Goal: Task Accomplishment & Management: Complete application form

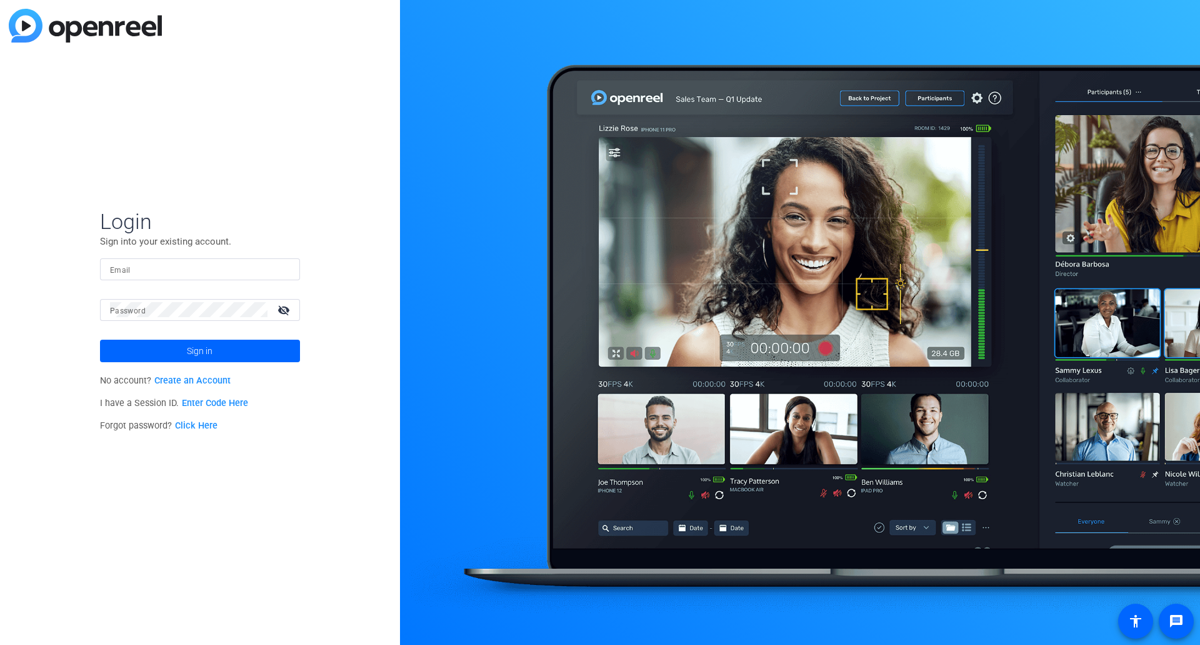
click at [377, 100] on div "Login Sign into your existing account. Email Password visibility_off Sign in No…" at bounding box center [200, 322] width 400 height 645
click at [209, 271] on input "Email" at bounding box center [200, 268] width 180 height 15
click at [196, 268] on input "Email" at bounding box center [200, 268] width 180 height 15
type input "[PERSON_NAME][EMAIL_ADDRESS][PERSON_NAME][DOMAIN_NAME]"
click at [291, 316] on mat-icon "visibility_off" at bounding box center [285, 310] width 30 height 18
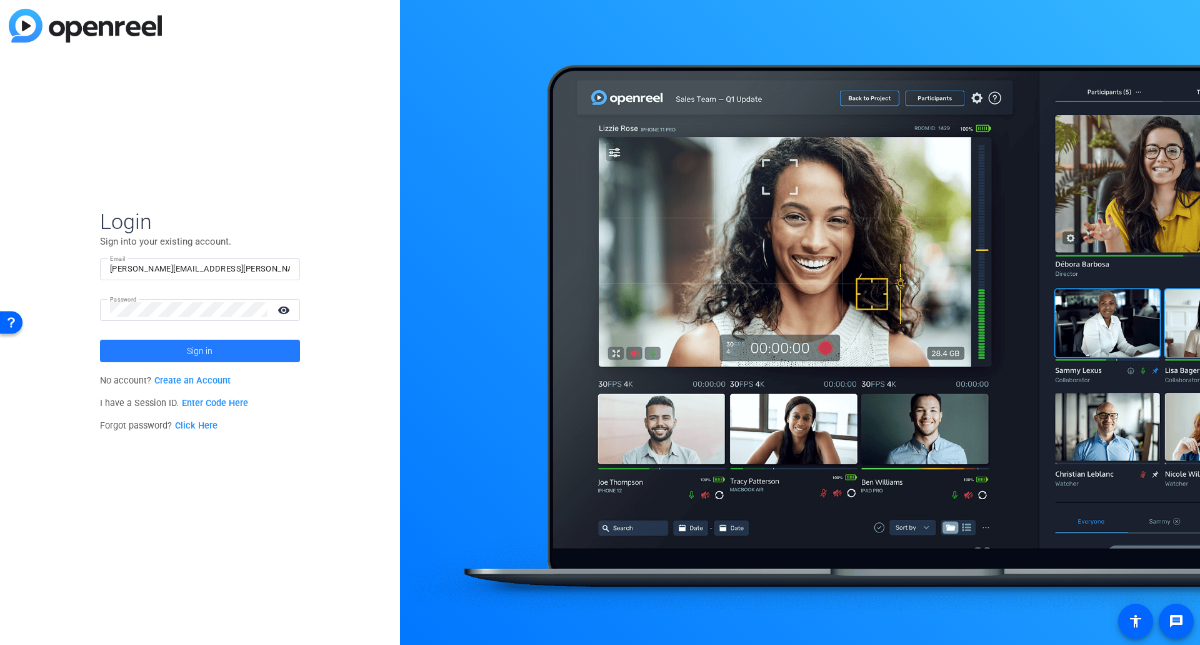
click at [244, 348] on span at bounding box center [200, 351] width 200 height 30
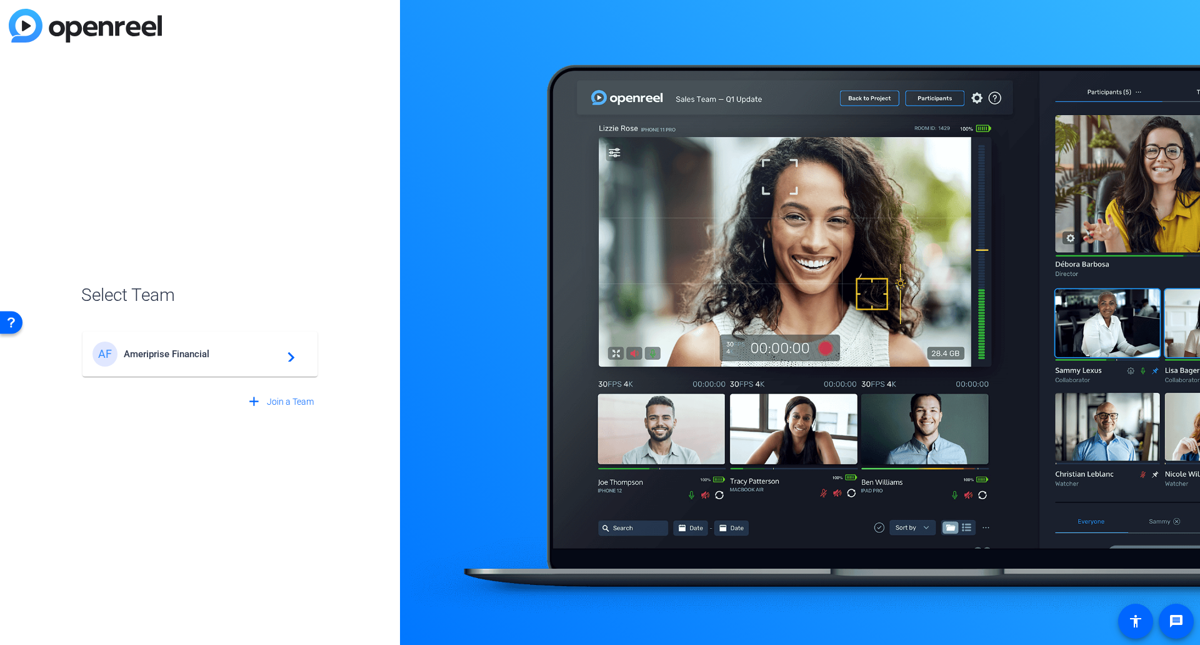
click at [226, 349] on span "Ameriprise Financial" at bounding box center [202, 353] width 156 height 11
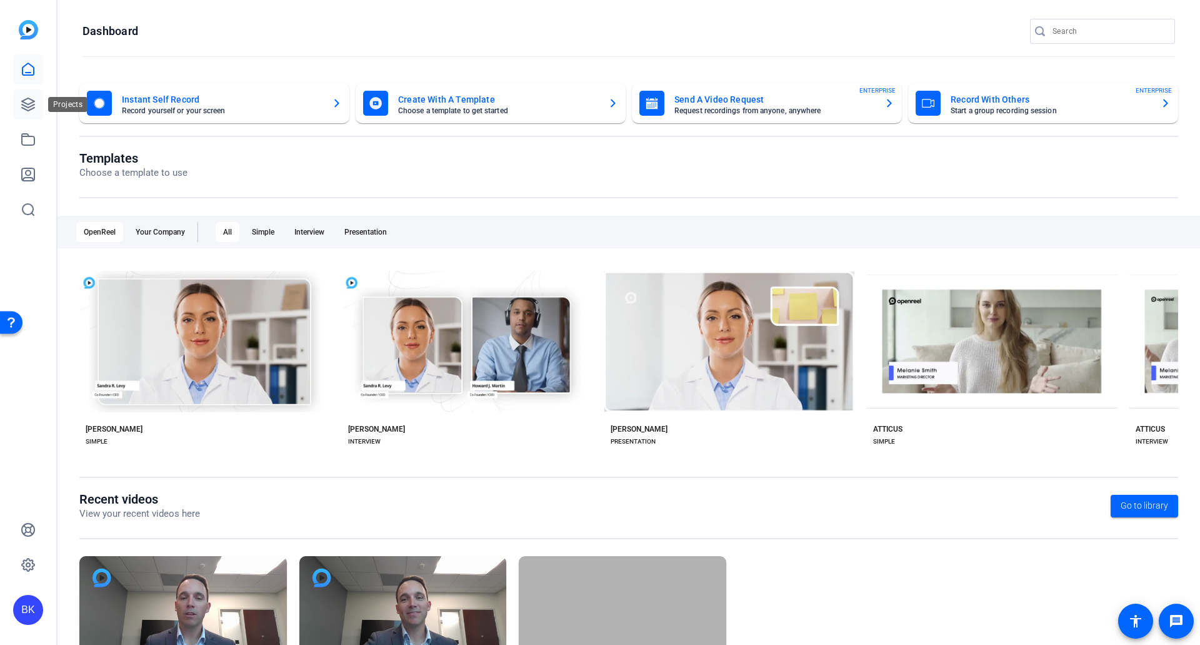
click at [29, 106] on icon at bounding box center [28, 104] width 15 height 15
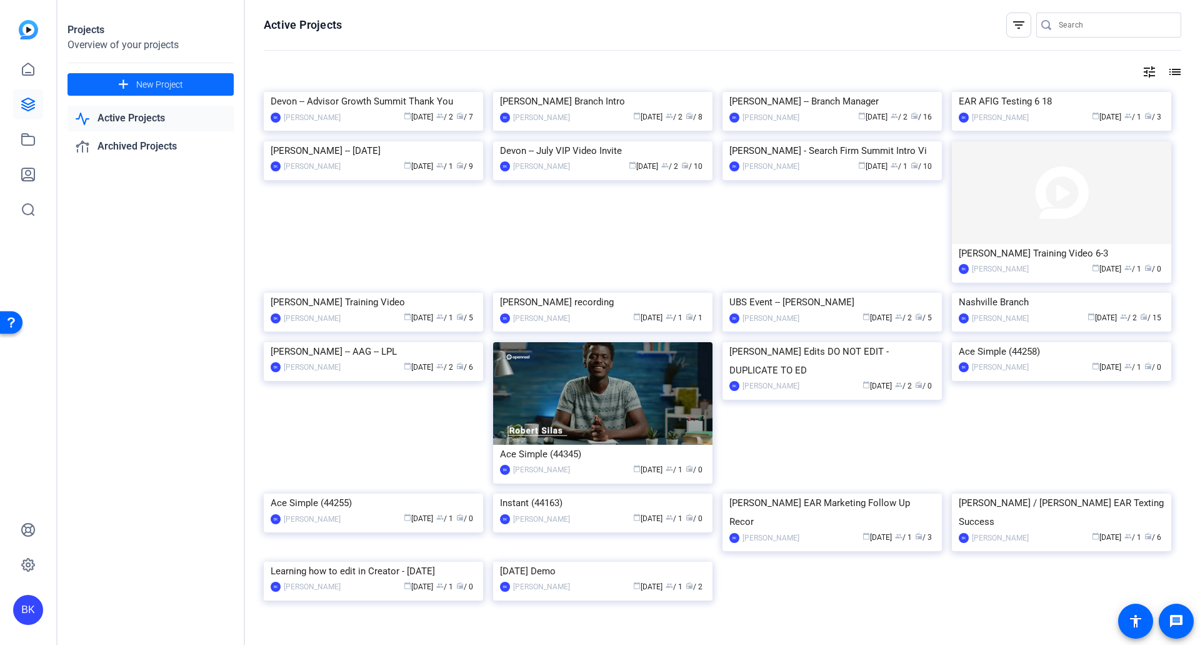
click at [189, 86] on span at bounding box center [151, 84] width 166 height 30
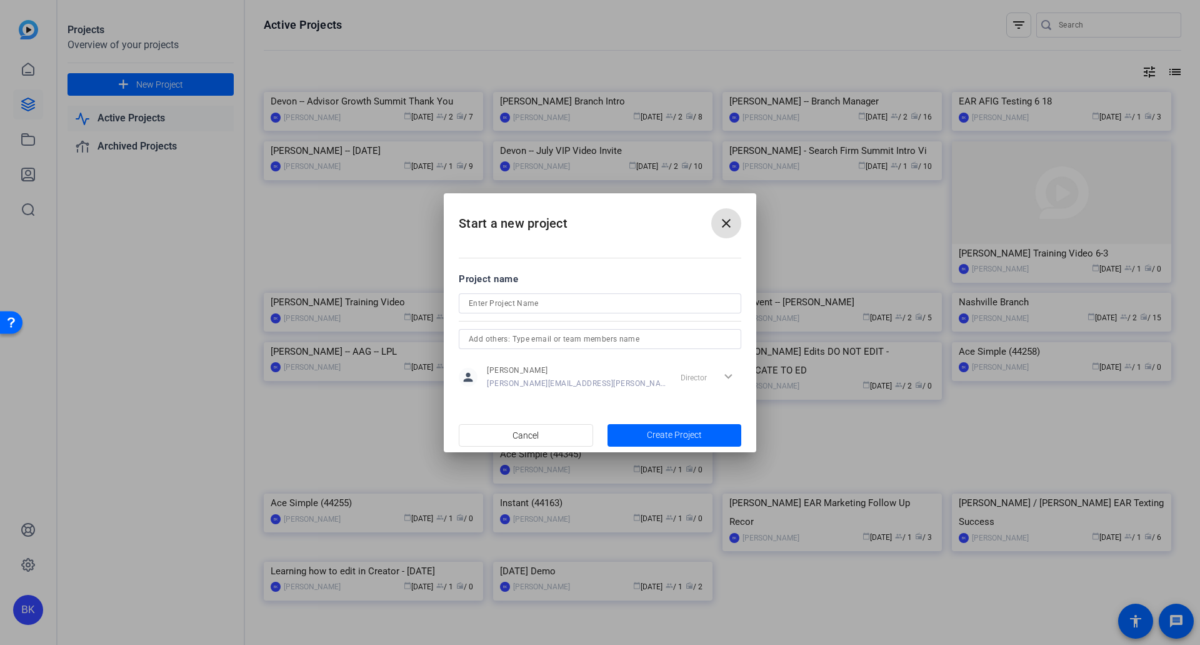
click at [546, 307] on input at bounding box center [600, 303] width 263 height 15
type input "[PERSON_NAME] - CFAN Video"
click at [610, 362] on div at bounding box center [600, 356] width 283 height 14
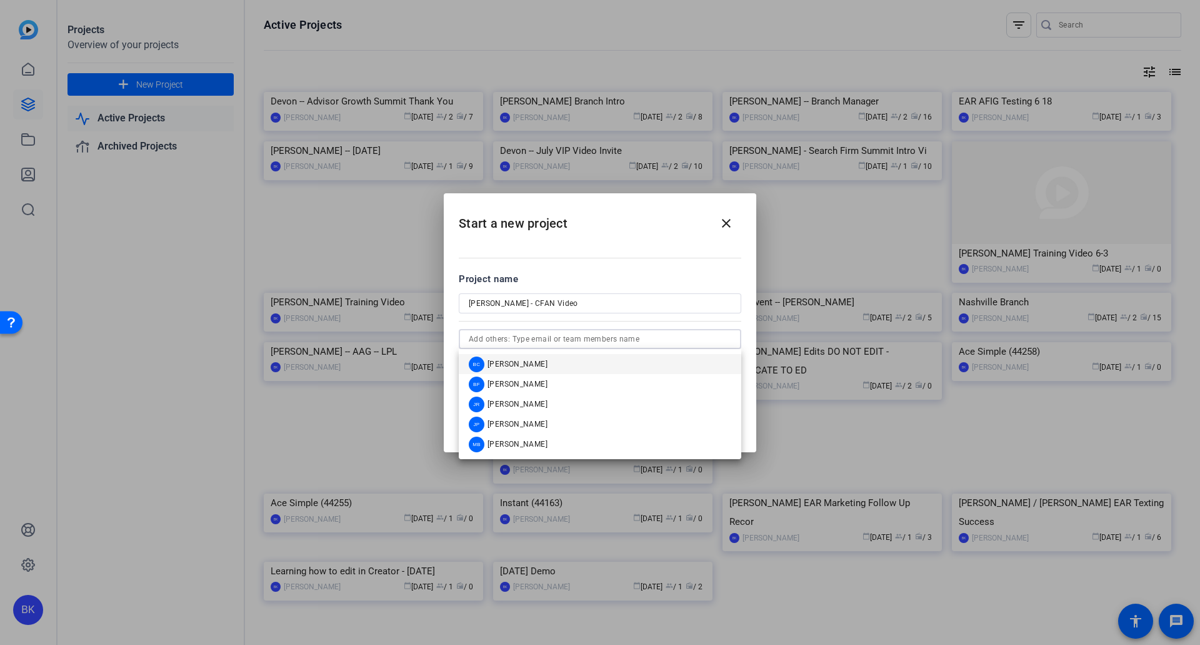
click at [610, 341] on input "text" at bounding box center [600, 338] width 263 height 15
paste input "[PERSON_NAME][EMAIL_ADDRESS][PERSON_NAME][DOMAIN_NAME]"
type input "[PERSON_NAME][EMAIL_ADDRESS][PERSON_NAME][DOMAIN_NAME]"
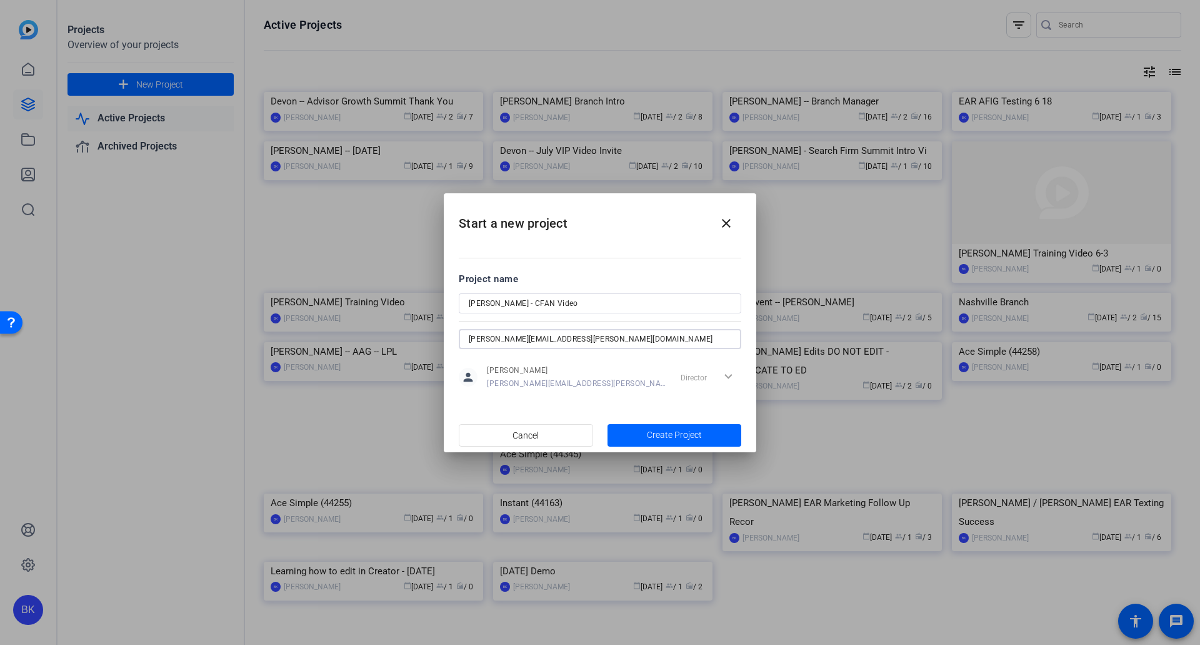
drag, startPoint x: 590, startPoint y: 338, endPoint x: 428, endPoint y: 330, distance: 162.1
click at [429, 331] on div "Start a new project close Project name [PERSON_NAME] - CFAN Video [EMAIL_ADDRES…" at bounding box center [600, 322] width 1200 height 645
type input "forr"
click at [514, 369] on div "BF [PERSON_NAME]" at bounding box center [508, 364] width 79 height 16
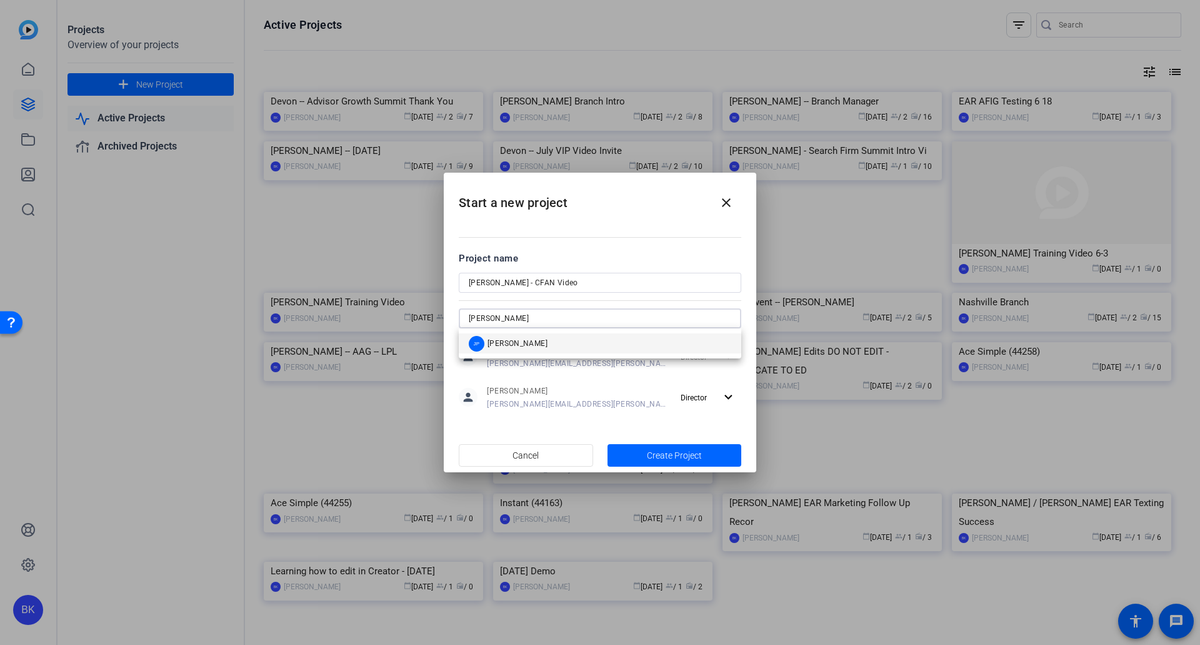
type input "[PERSON_NAME]"
click at [558, 333] on mat-option "[PERSON_NAME]" at bounding box center [600, 343] width 283 height 20
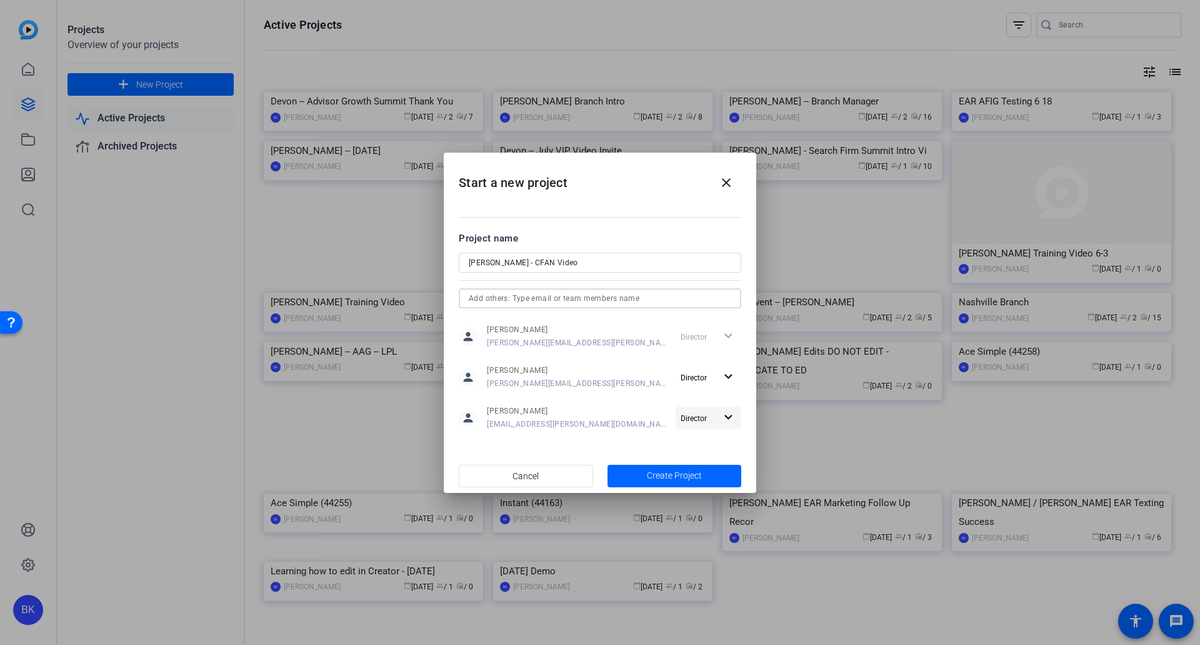
click at [732, 421] on mat-icon "expand_more" at bounding box center [729, 417] width 16 height 16
click at [705, 468] on span "Remove User" at bounding box center [709, 465] width 46 height 9
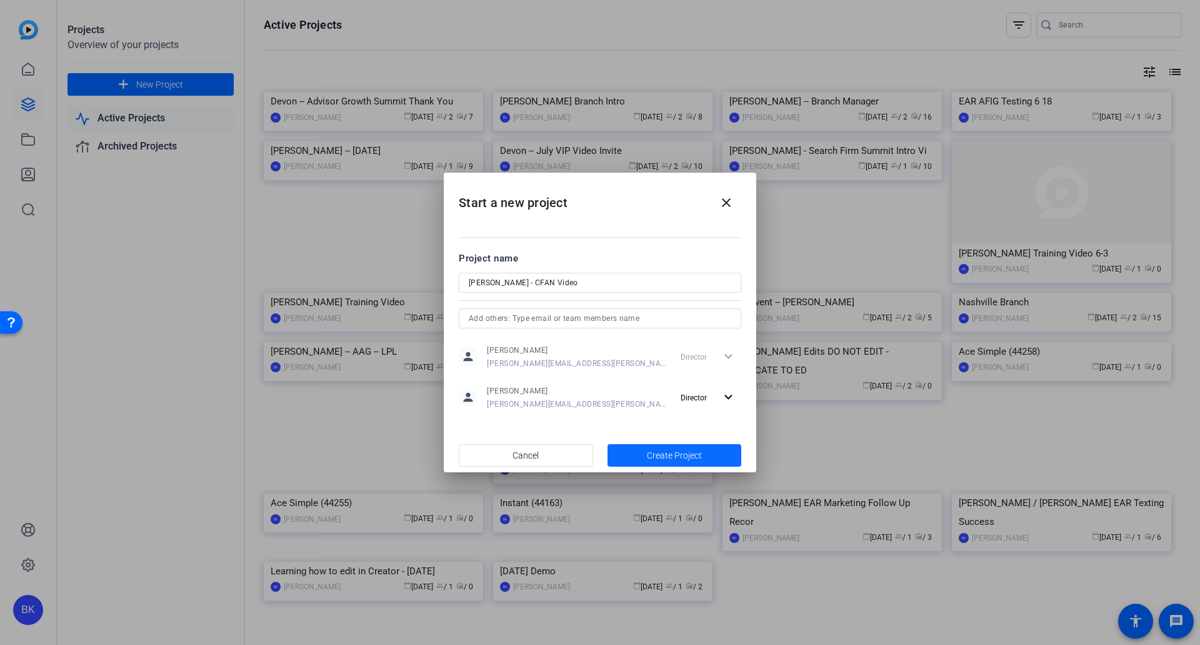
click at [694, 451] on span "Create Project" at bounding box center [674, 455] width 55 height 13
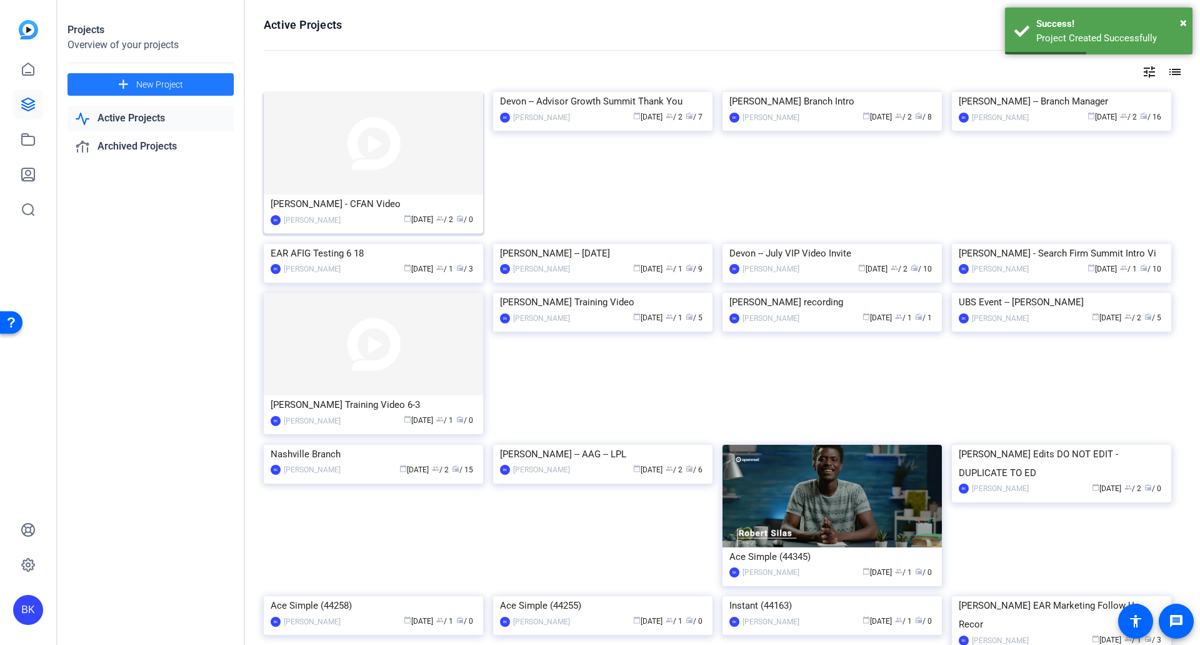
click at [388, 154] on img at bounding box center [373, 143] width 219 height 103
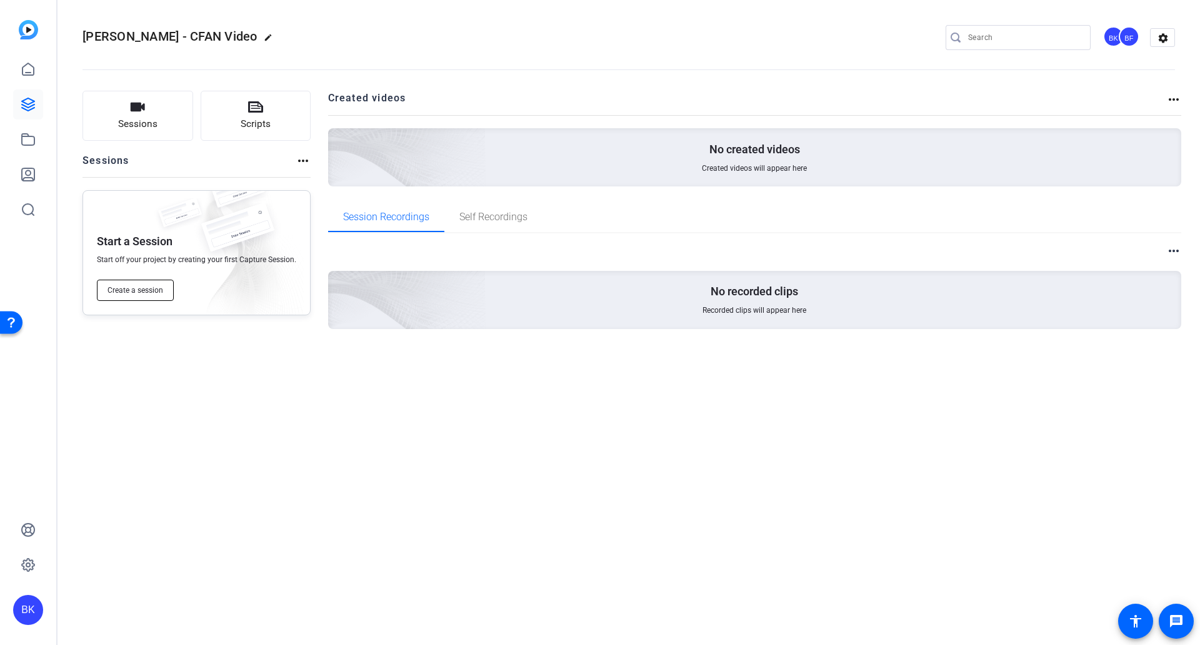
click at [136, 291] on span "Create a session" at bounding box center [136, 290] width 56 height 10
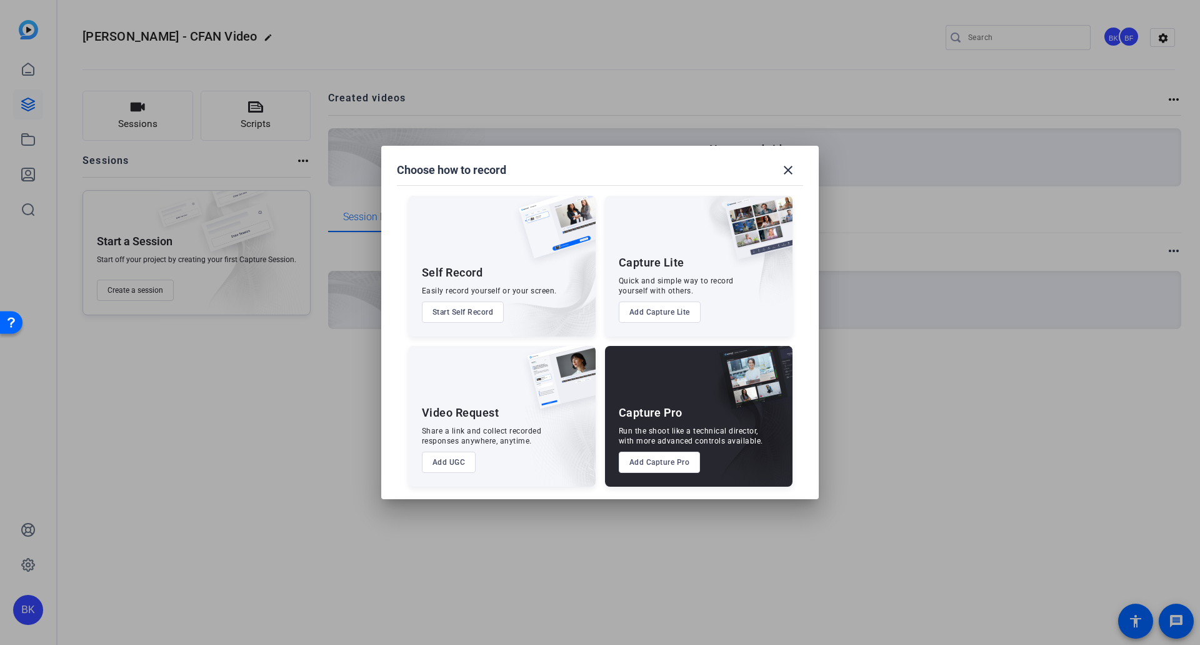
click at [479, 311] on button "Start Self Record" at bounding box center [463, 311] width 83 height 21
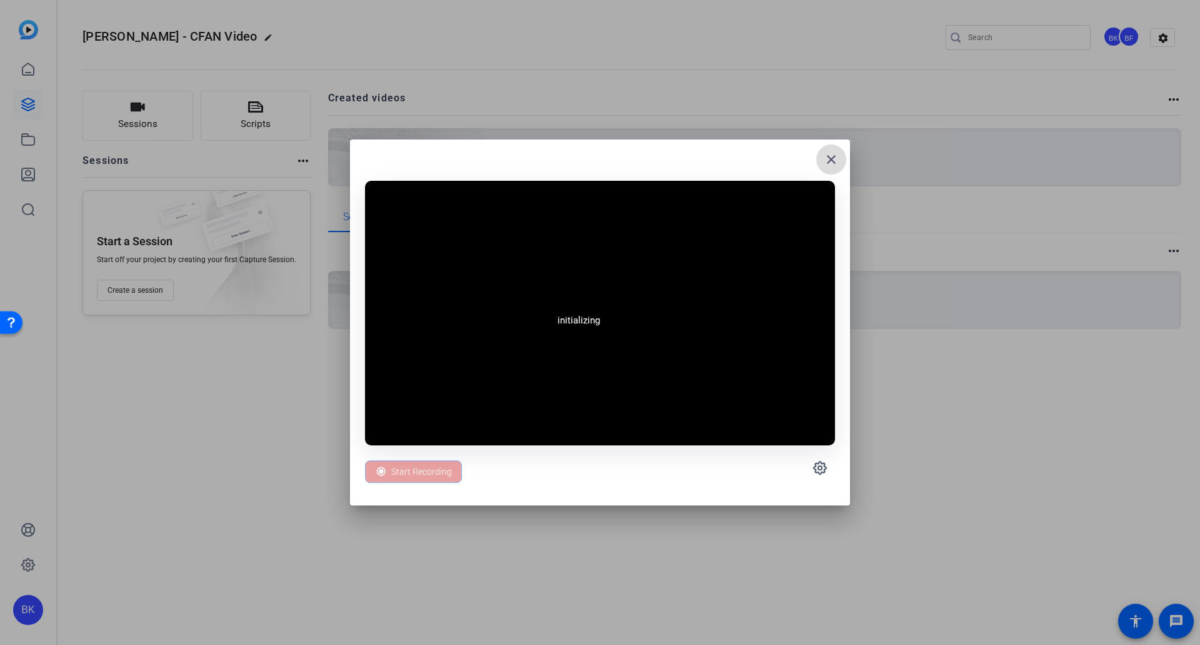
click at [831, 161] on mat-icon "close" at bounding box center [831, 159] width 15 height 15
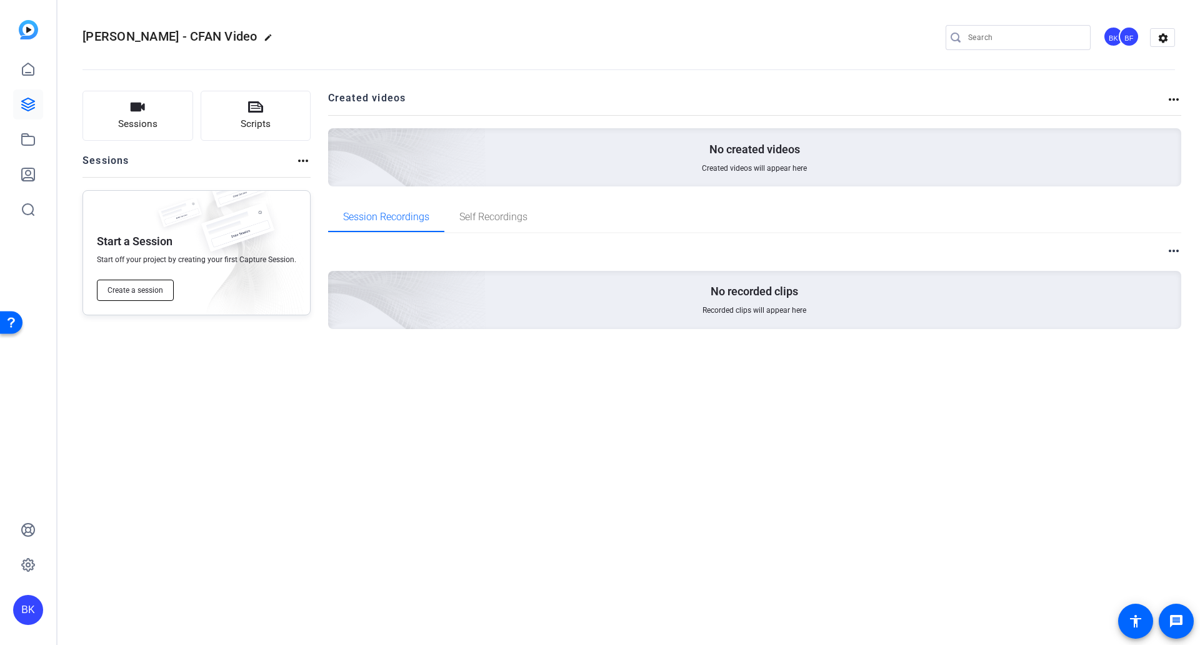
click at [153, 294] on span "Create a session" at bounding box center [136, 290] width 56 height 10
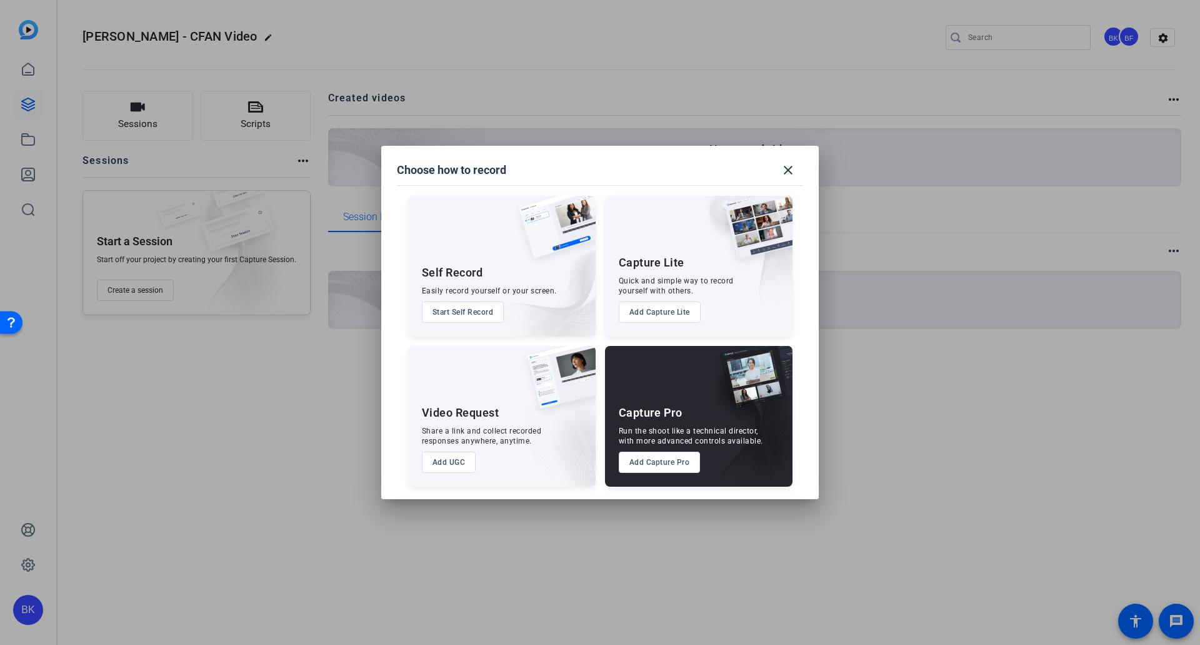
click at [453, 459] on button "Add UGC" at bounding box center [449, 461] width 54 height 21
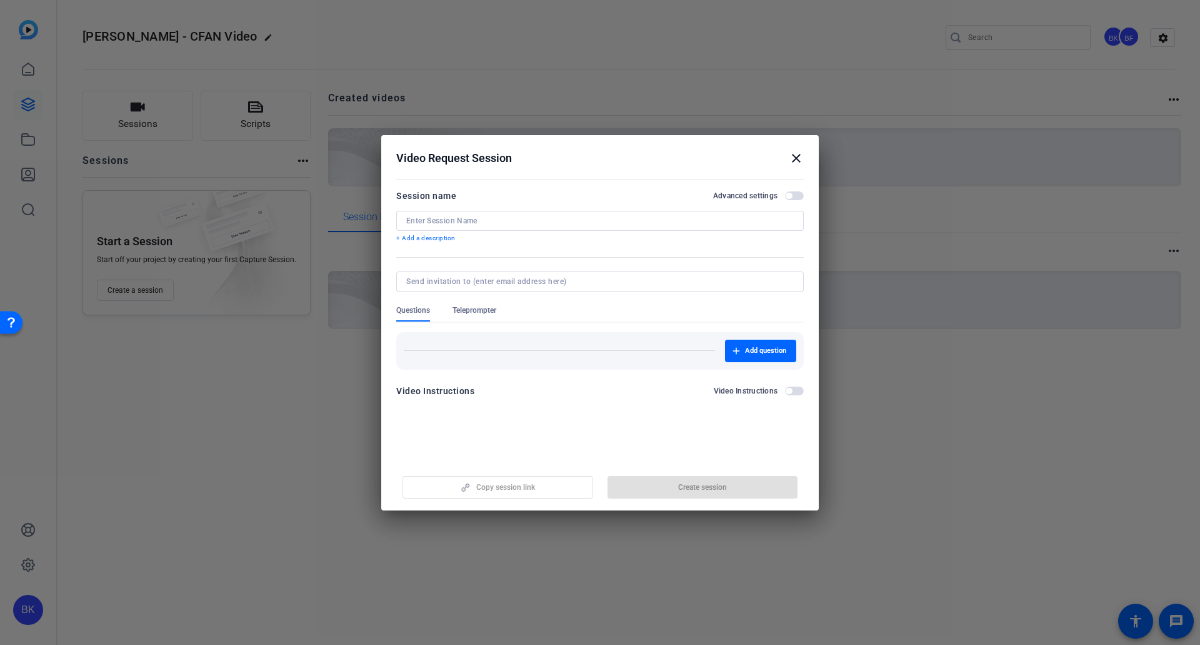
click at [496, 221] on input at bounding box center [600, 221] width 388 height 10
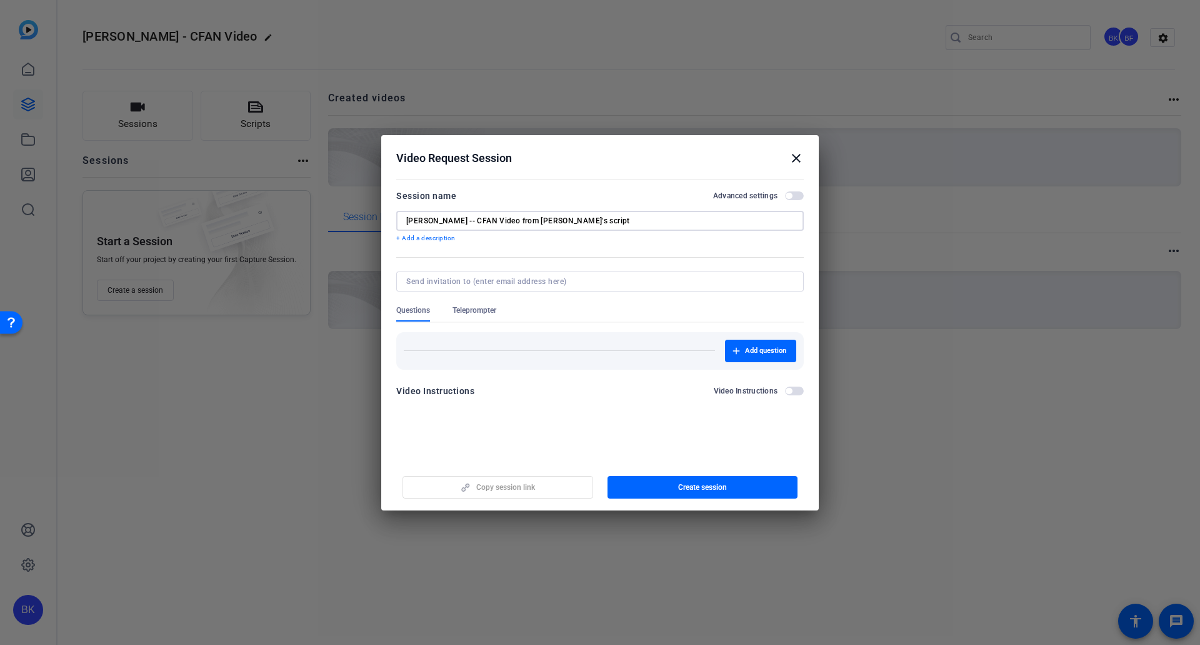
type input "[PERSON_NAME] -- CFAN Video from [PERSON_NAME]'s script"
click at [507, 291] on div at bounding box center [600, 298] width 408 height 14
click at [505, 279] on input at bounding box center [597, 281] width 383 height 10
paste input "[PERSON_NAME][EMAIL_ADDRESS][PERSON_NAME][DOMAIN_NAME]"
type input "[PERSON_NAME][EMAIL_ADDRESS][PERSON_NAME][DOMAIN_NAME]"
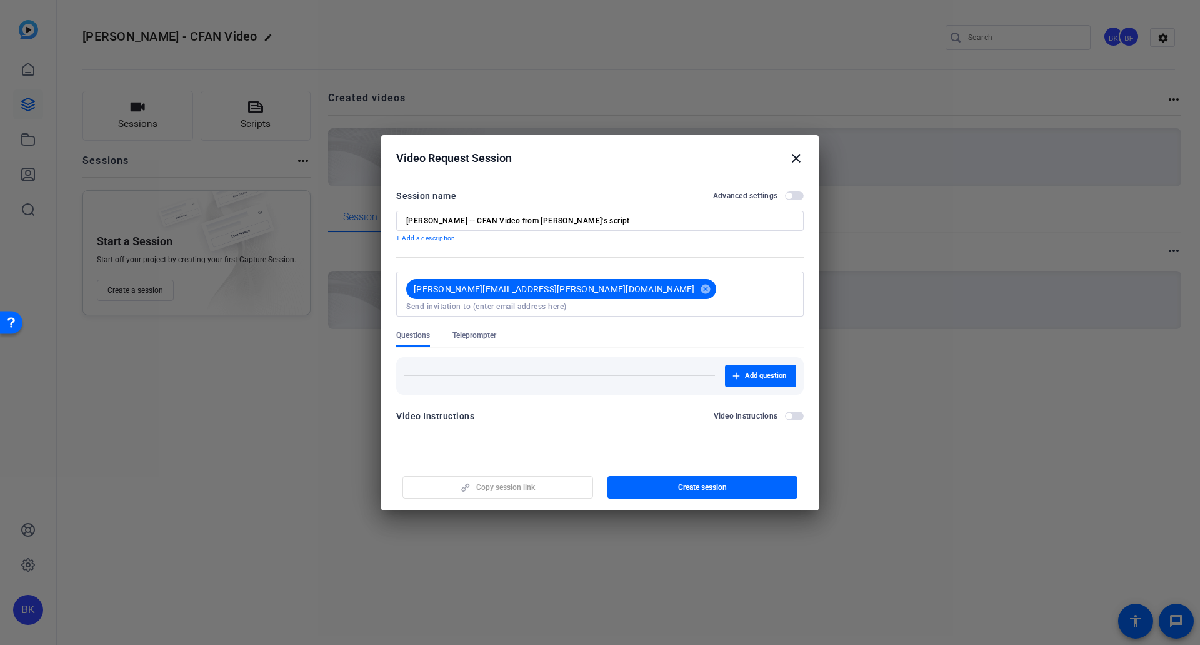
click at [580, 316] on div at bounding box center [600, 323] width 408 height 14
click at [471, 330] on span "Teleprompter" at bounding box center [475, 335] width 44 height 10
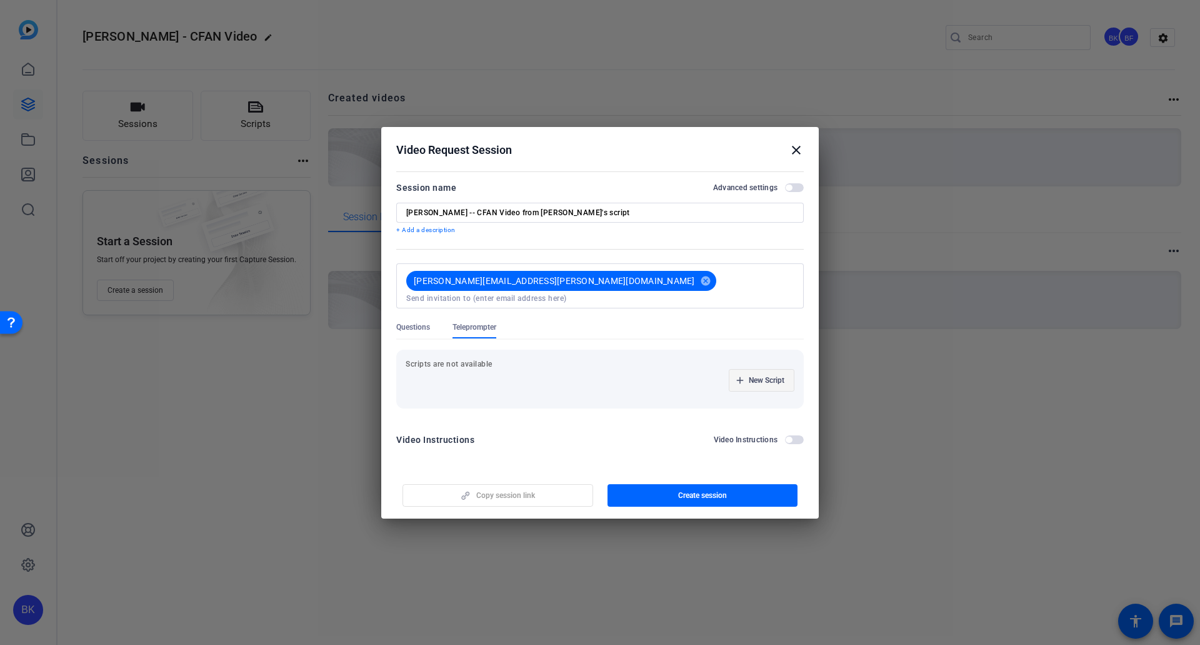
click at [742, 378] on icon "button" at bounding box center [740, 380] width 8 height 8
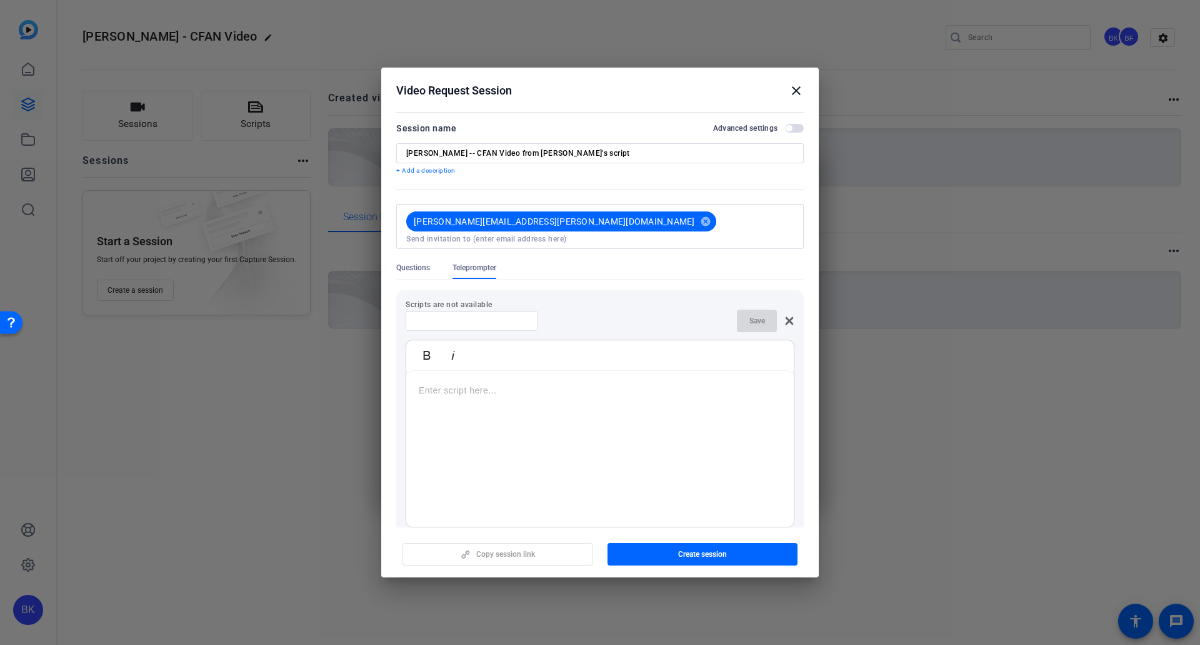
click at [461, 383] on p at bounding box center [600, 390] width 363 height 14
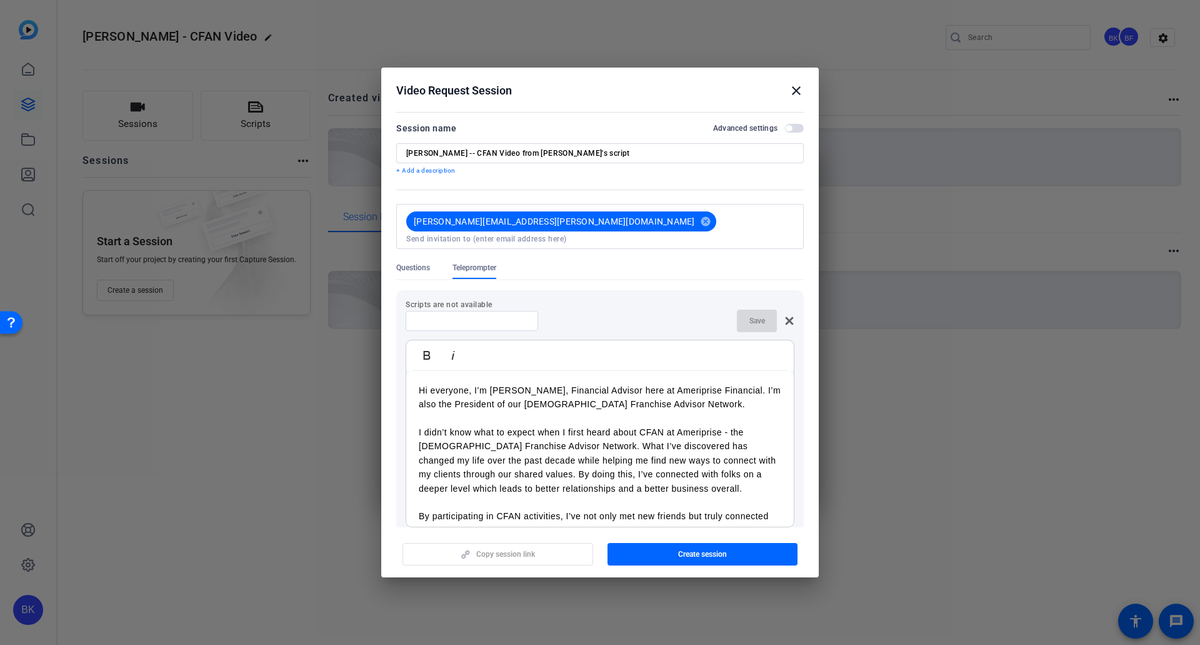
click at [490, 411] on p at bounding box center [600, 418] width 363 height 14
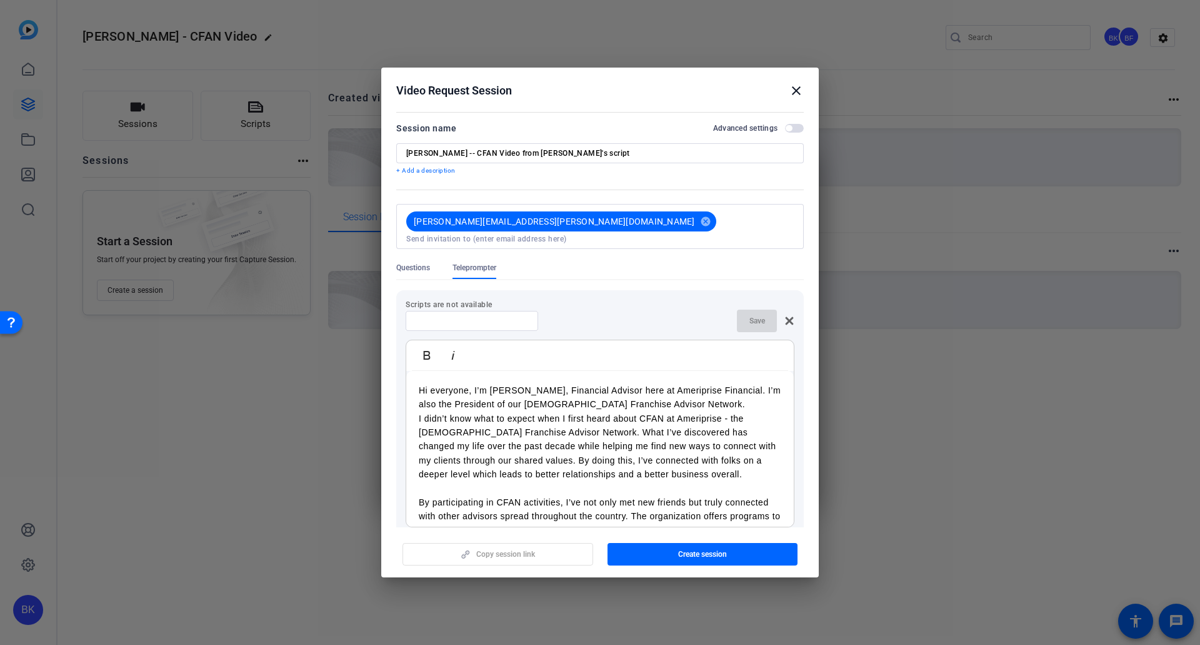
click at [442, 481] on p at bounding box center [600, 488] width 363 height 14
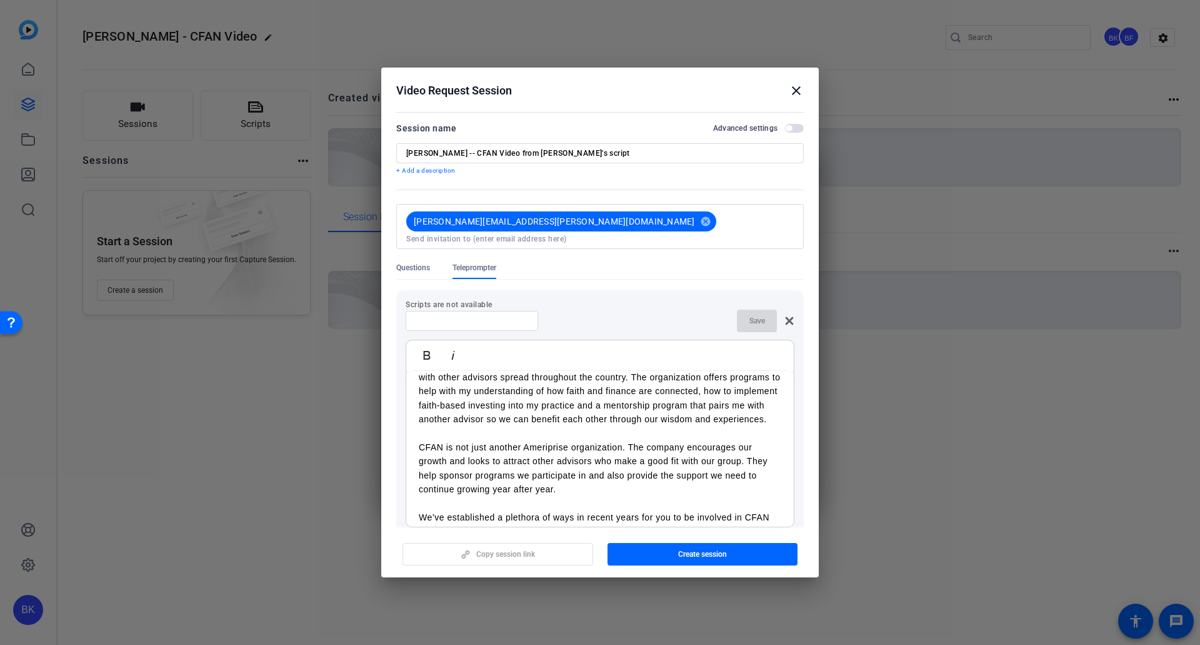
click at [469, 436] on p at bounding box center [600, 433] width 363 height 14
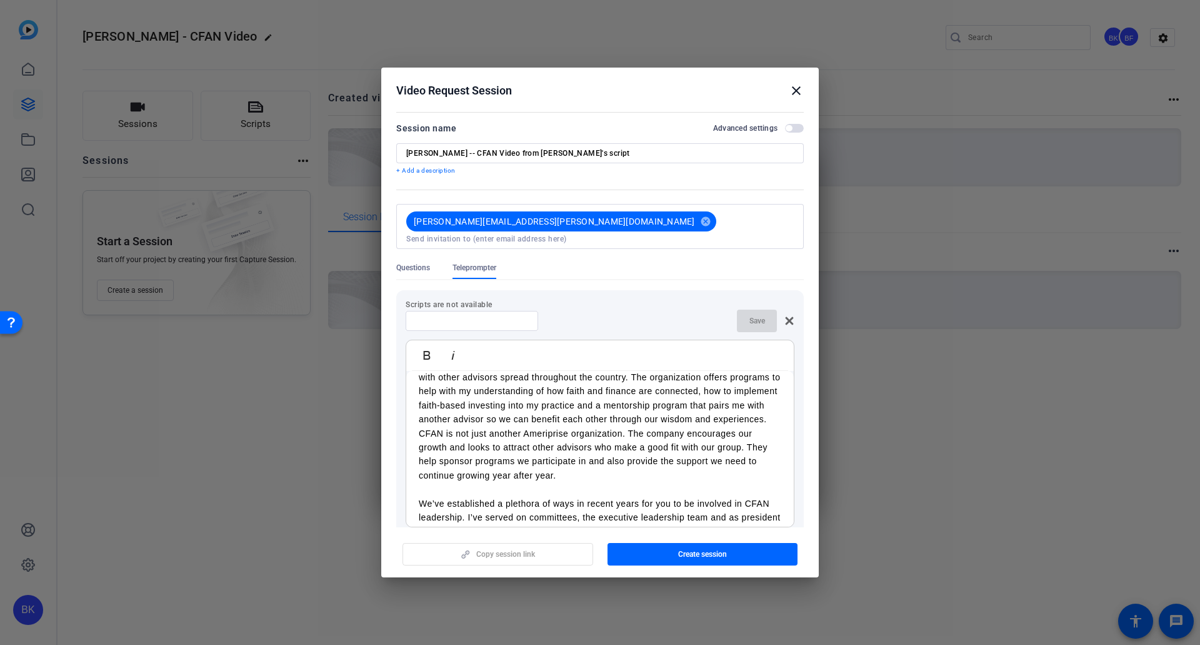
scroll to position [233, 0]
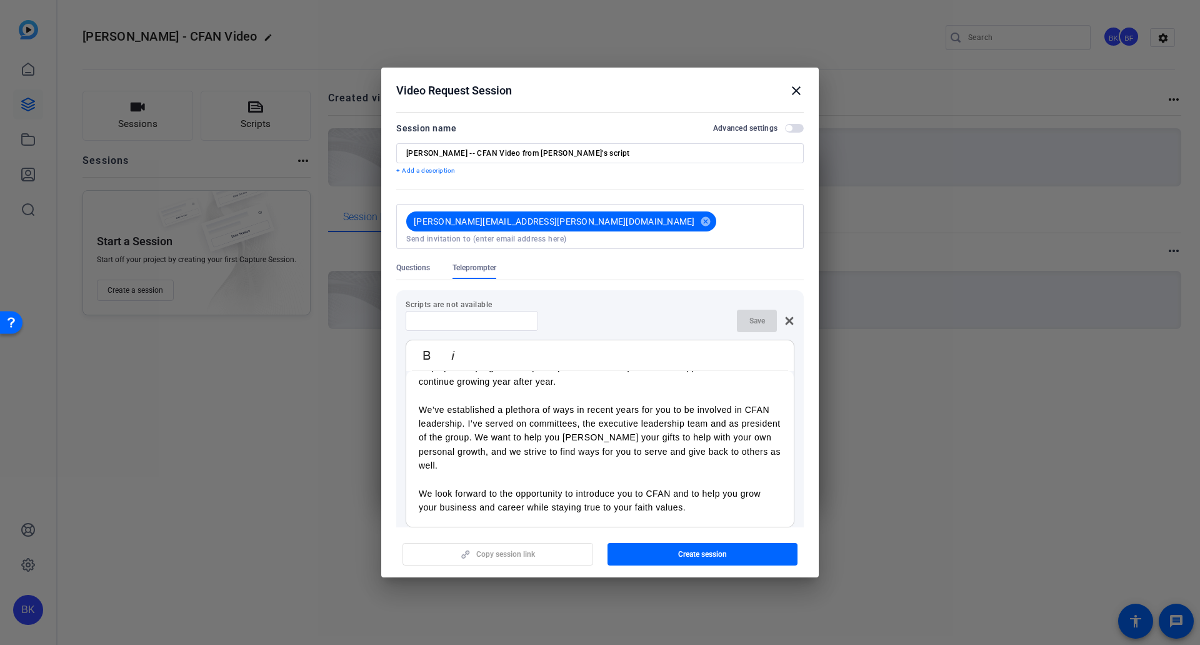
drag, startPoint x: 438, startPoint y: 387, endPoint x: 472, endPoint y: 381, distance: 34.9
click at [439, 388] on p at bounding box center [600, 395] width 363 height 14
click at [449, 487] on p "We look forward to the opportunity to introduce you to CFAN and to help you gro…" at bounding box center [600, 501] width 363 height 28
click at [441, 473] on p at bounding box center [600, 480] width 363 height 14
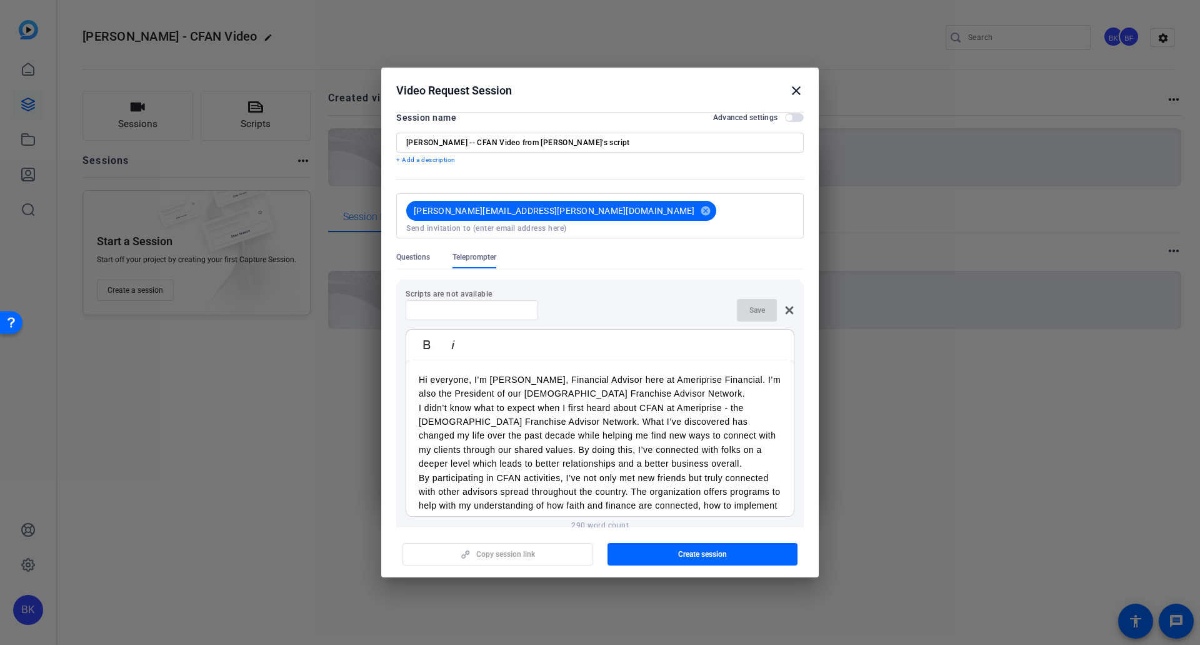
scroll to position [0, 0]
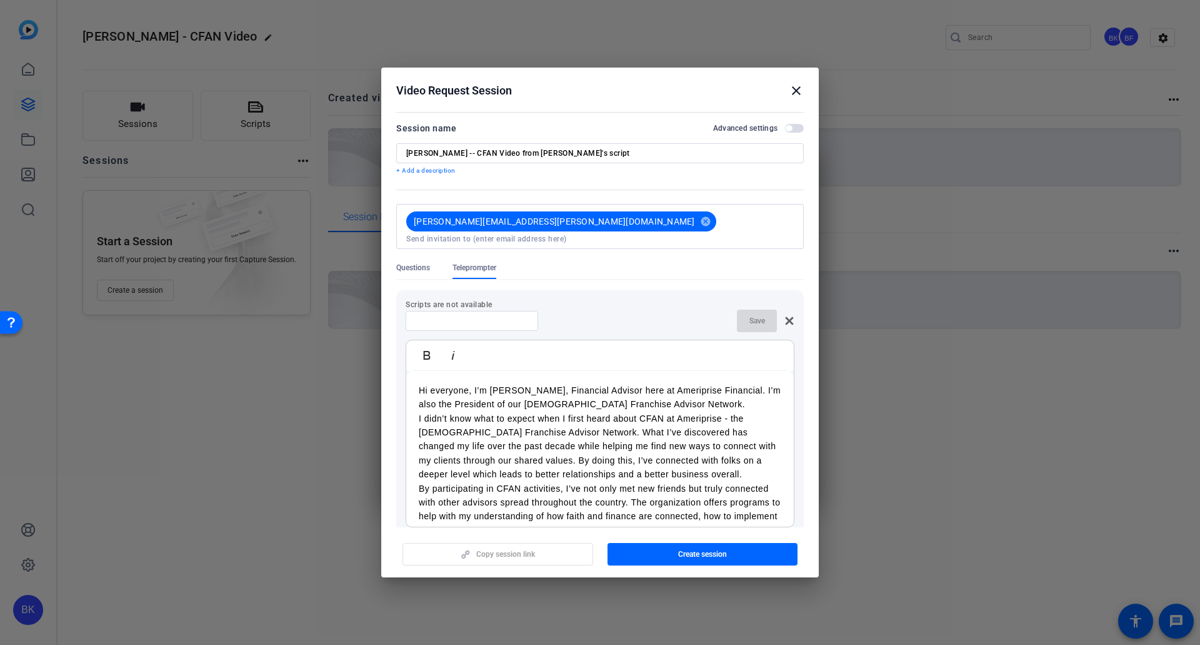
click at [583, 383] on p "Hi everyone, I’m [PERSON_NAME], Financial Advisor here at Ameriprise Financial.…" at bounding box center [600, 397] width 363 height 28
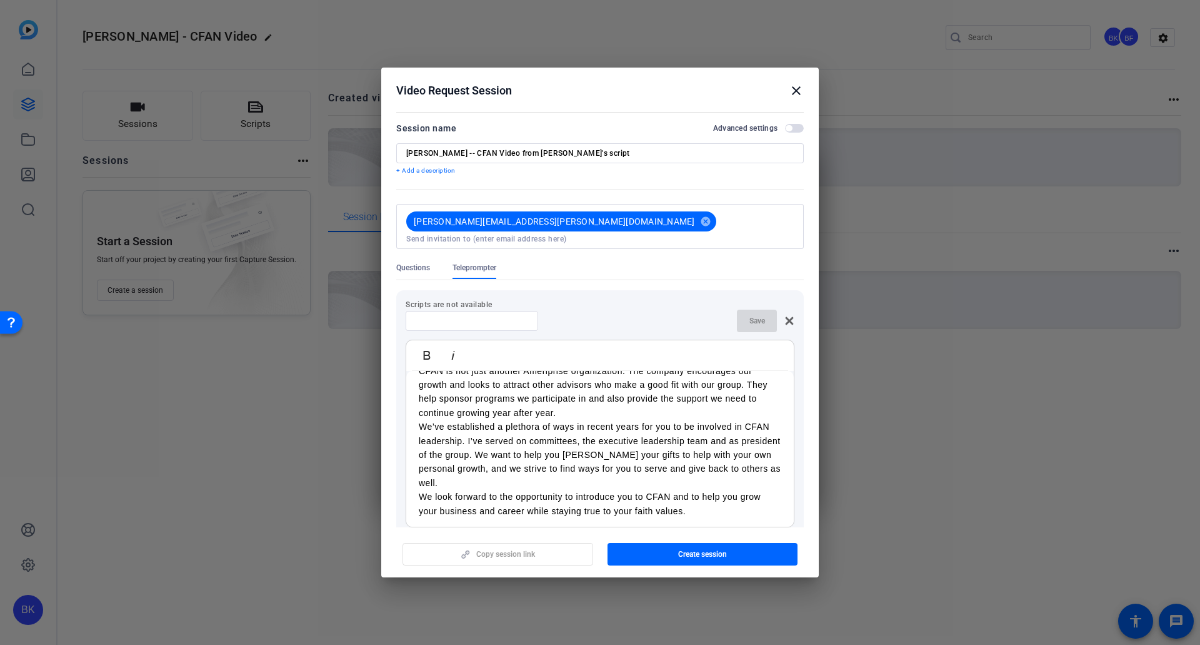
scroll to position [204, 0]
click at [509, 316] on input at bounding box center [472, 321] width 113 height 10
type input "s"
type input "Marc - CFAN"
click at [750, 316] on span "Save" at bounding box center [758, 321] width 16 height 10
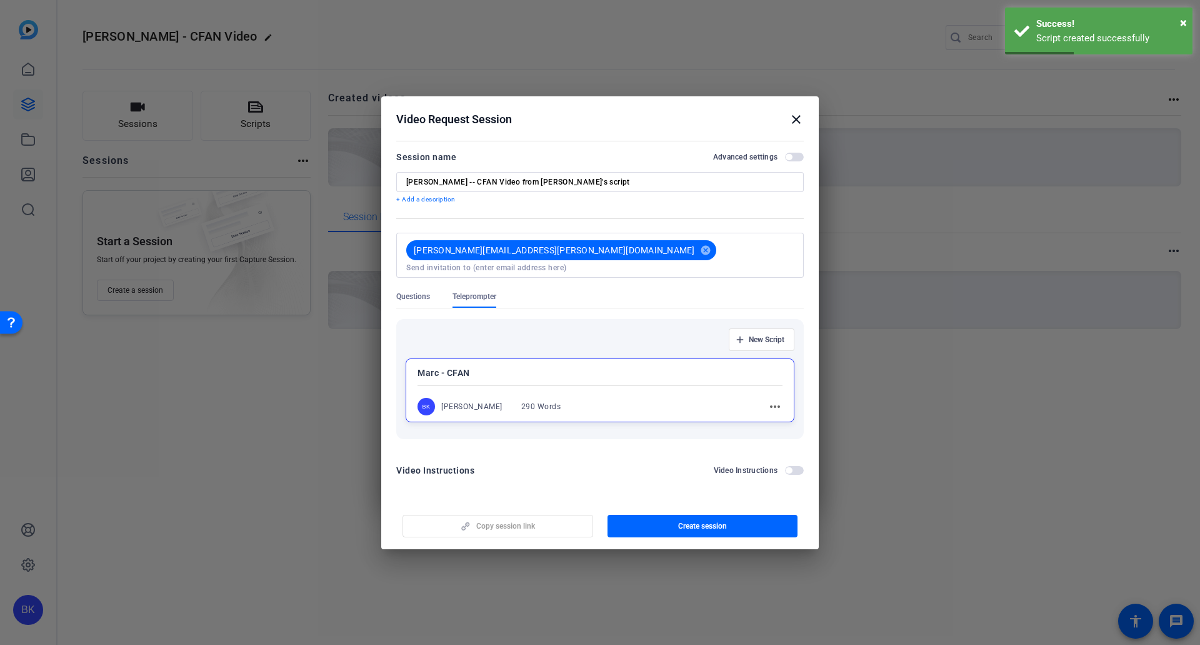
click at [775, 403] on mat-icon "more_horiz" at bounding box center [775, 406] width 15 height 15
click at [786, 419] on span "Edit" at bounding box center [803, 419] width 50 height 15
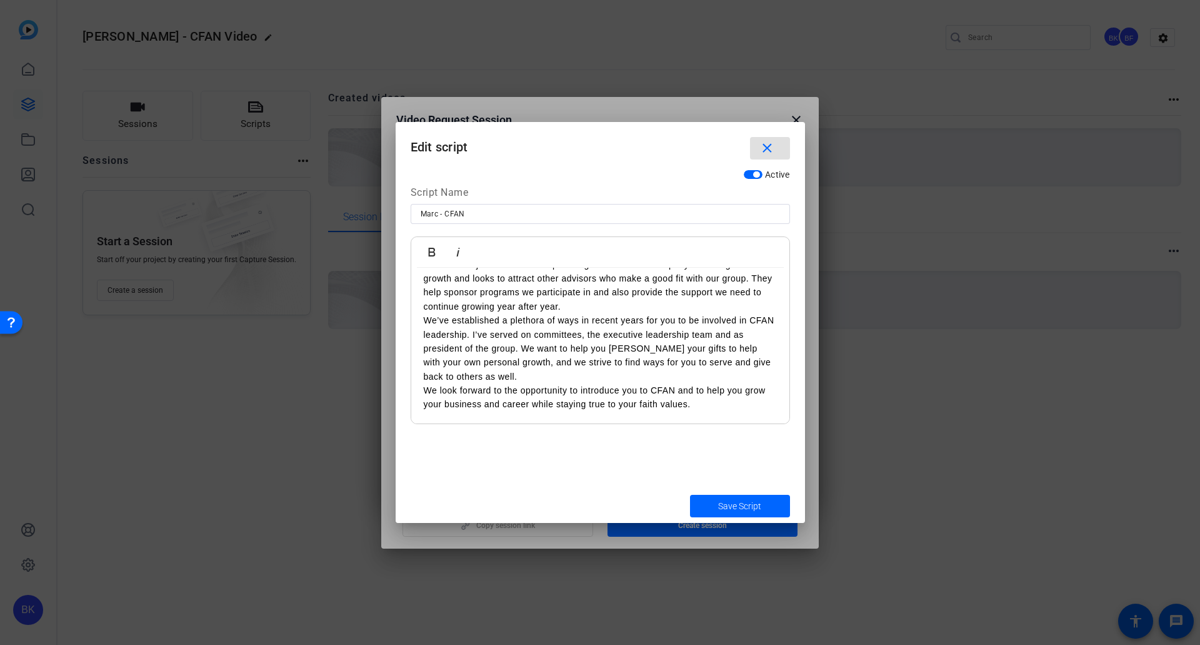
scroll to position [142, 0]
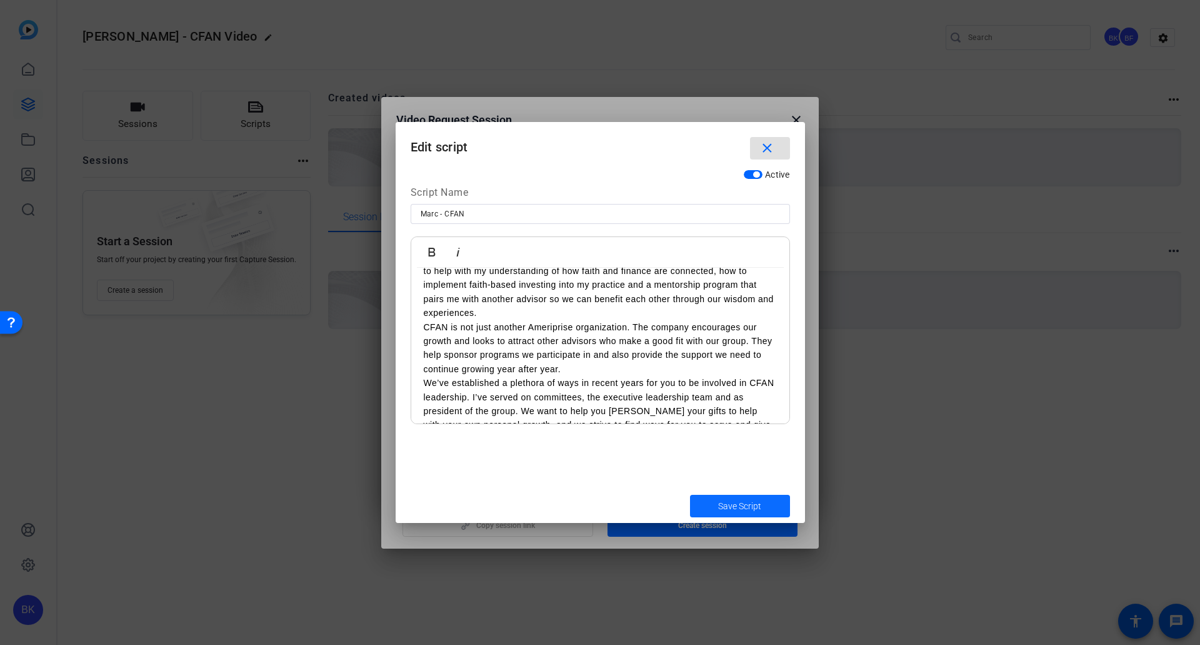
click at [730, 509] on span "Save Script" at bounding box center [739, 505] width 43 height 13
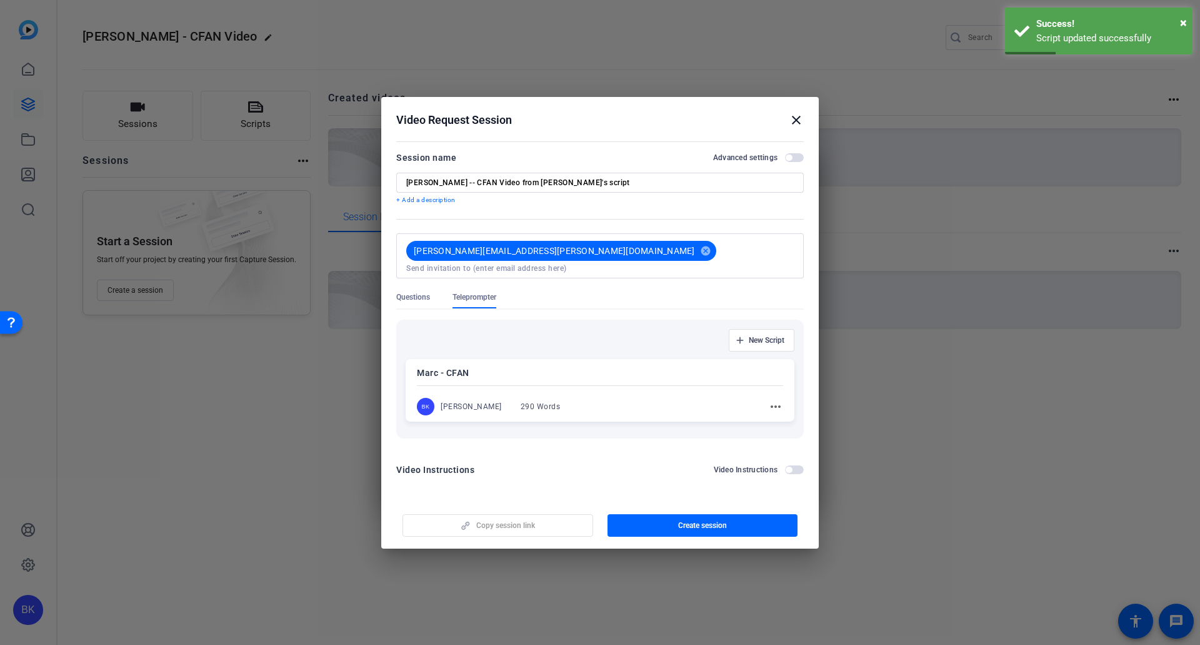
click at [788, 466] on span "button" at bounding box center [789, 469] width 6 height 6
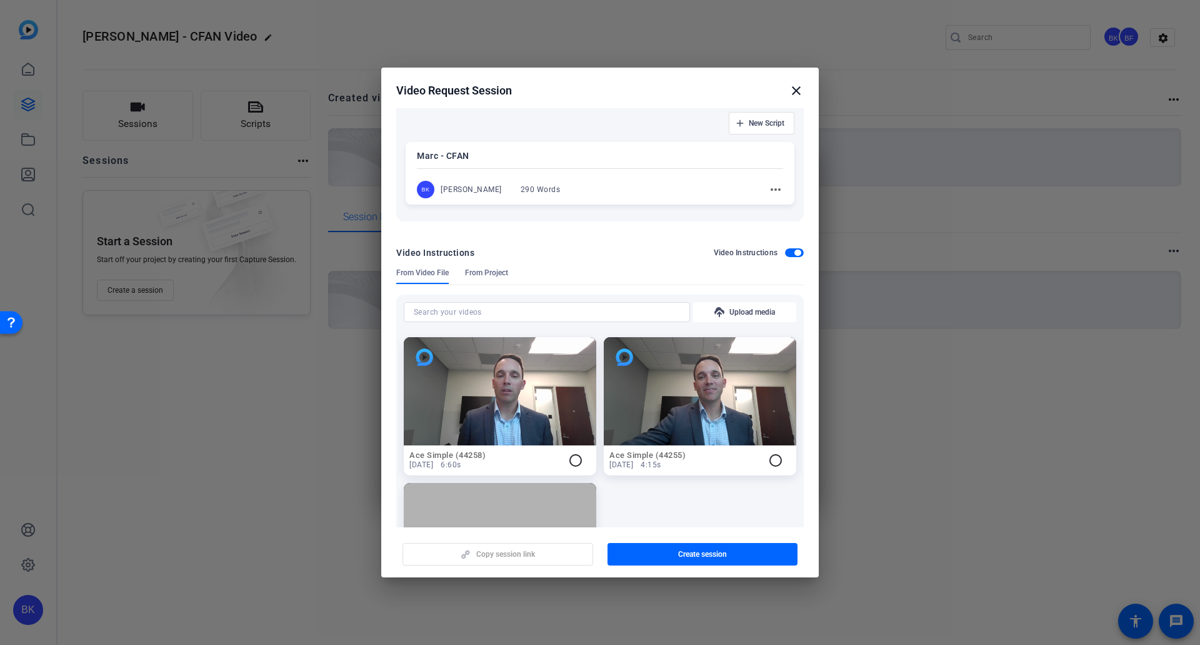
scroll to position [0, 0]
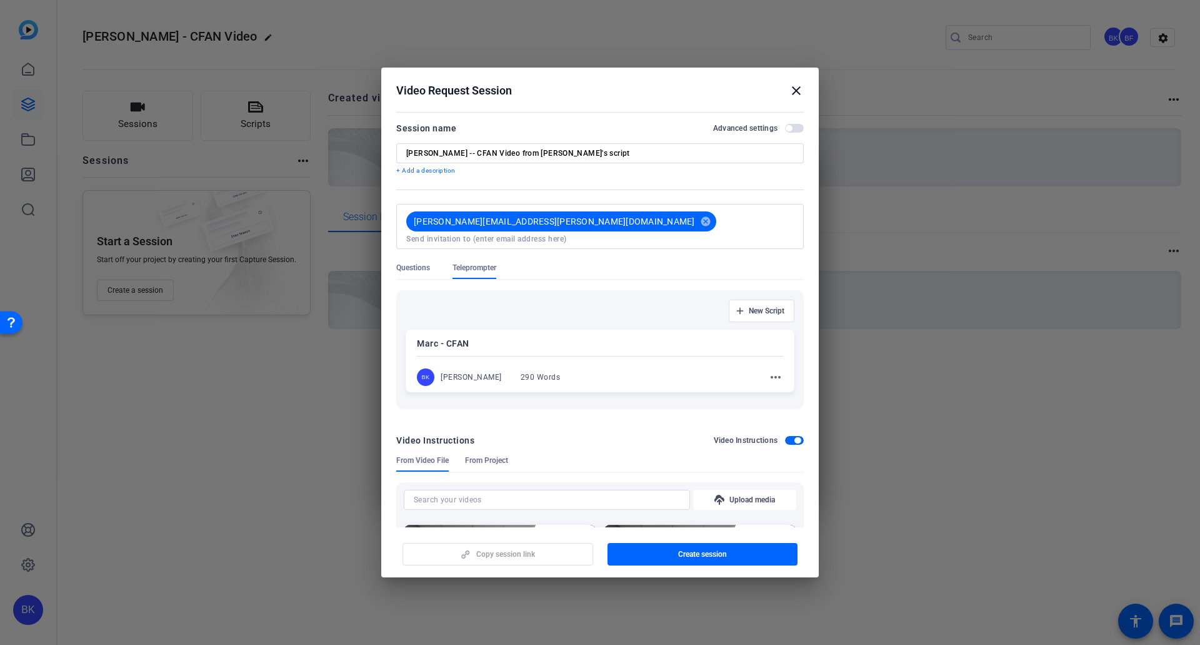
click at [795, 437] on span "button" at bounding box center [798, 440] width 6 height 6
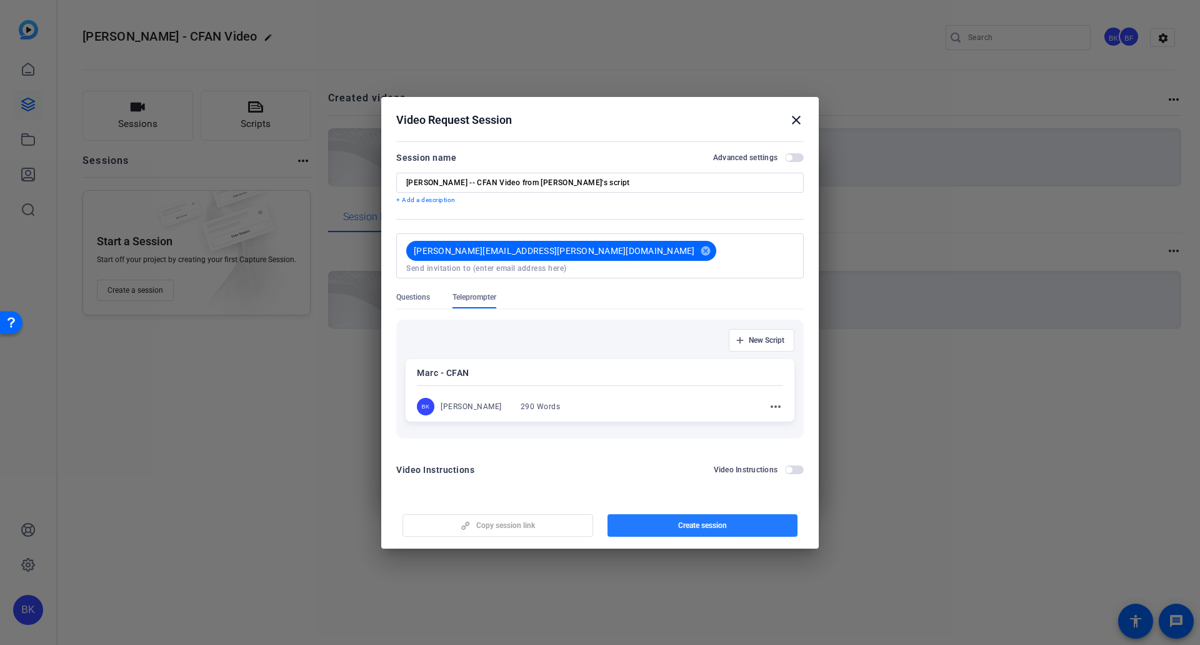
click at [710, 523] on span "Create session" at bounding box center [702, 525] width 49 height 10
click at [795, 119] on mat-icon "close" at bounding box center [796, 120] width 15 height 15
